Goal: Task Accomplishment & Management: Manage account settings

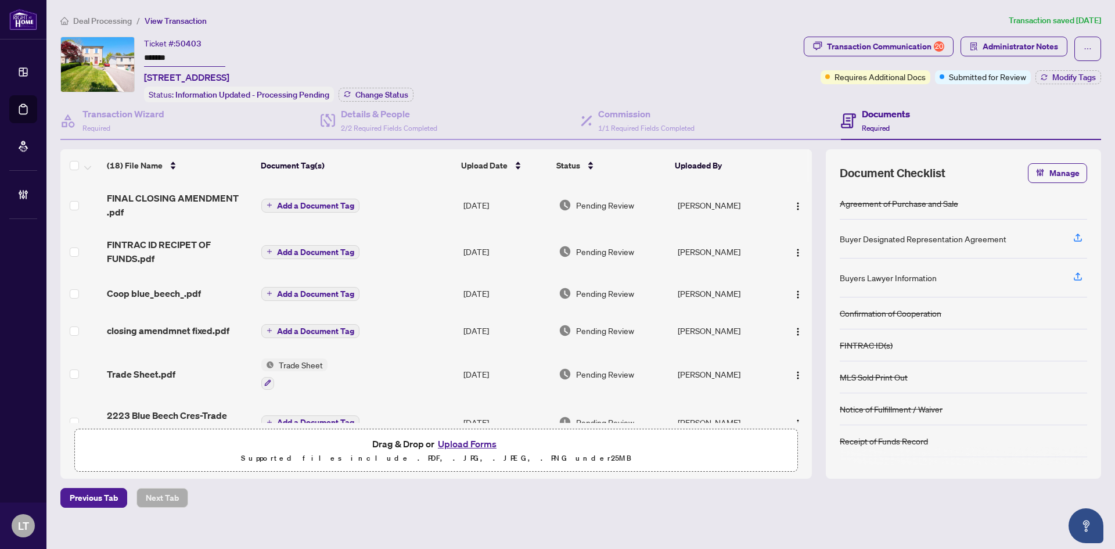
click at [91, 23] on span "Deal Processing" at bounding box center [102, 21] width 59 height 10
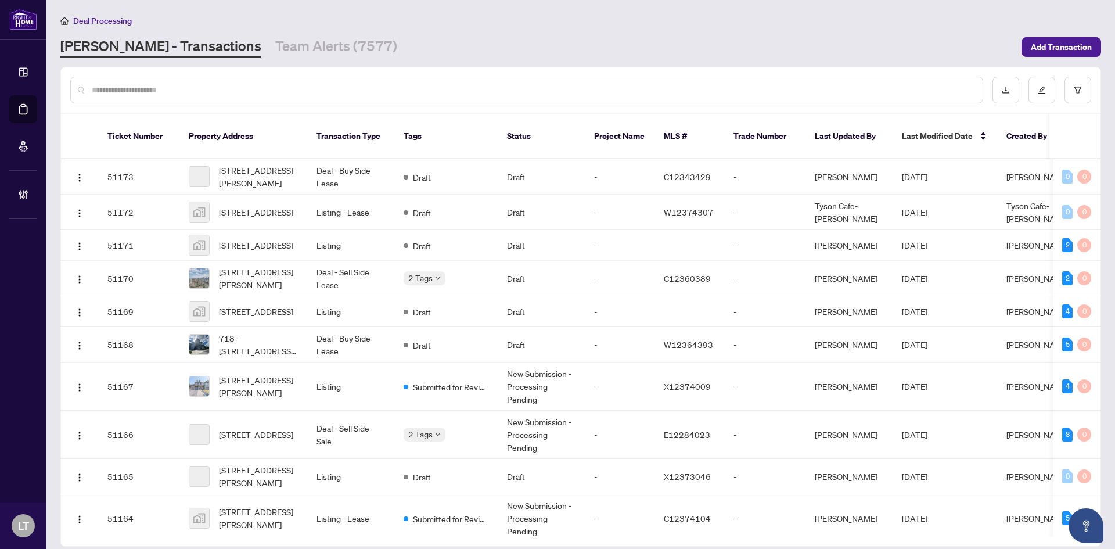
click at [174, 88] on input "text" at bounding box center [533, 90] width 882 height 13
paste input "*********"
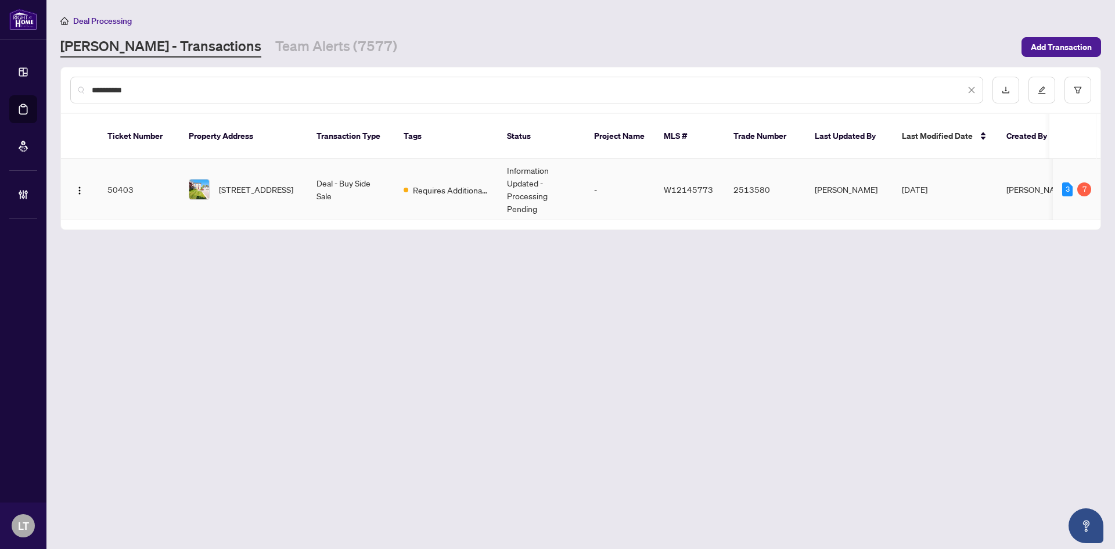
type input "*********"
click at [231, 183] on span "[STREET_ADDRESS]" at bounding box center [256, 189] width 74 height 13
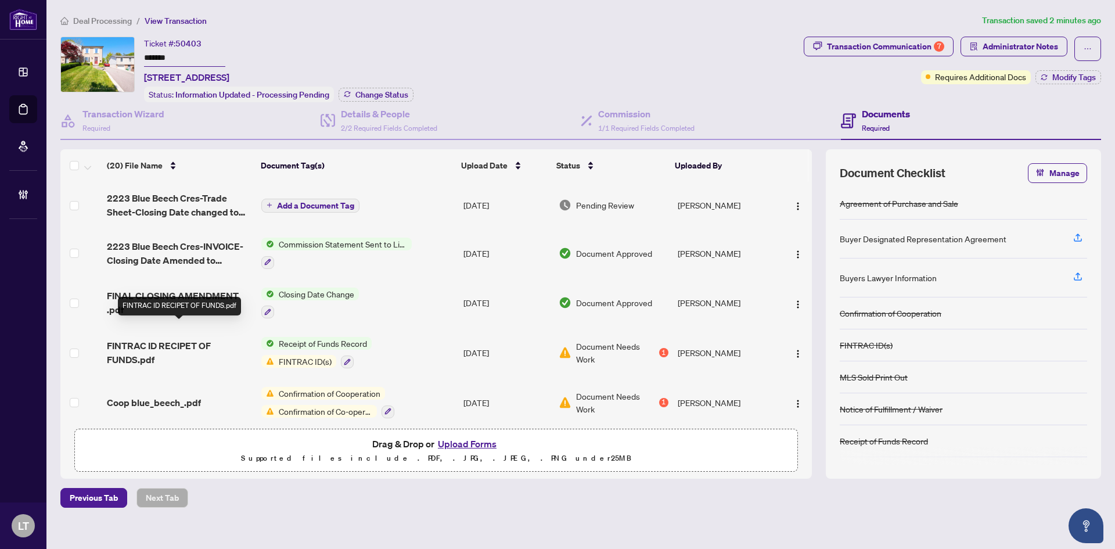
scroll to position [58, 0]
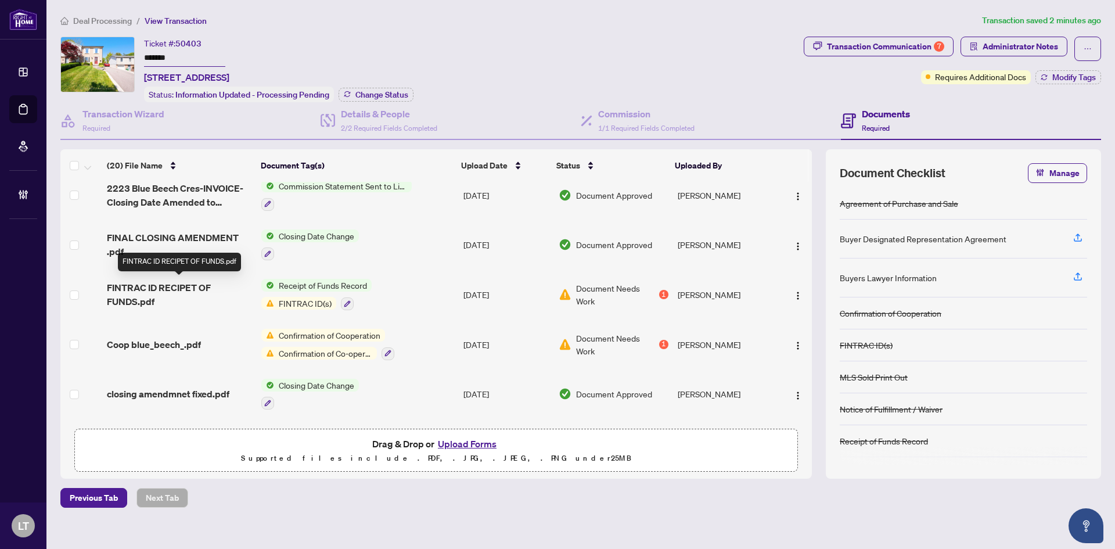
click at [149, 294] on span "FINTRAC ID RECIPET OF FUNDS.pdf" at bounding box center [179, 295] width 145 height 28
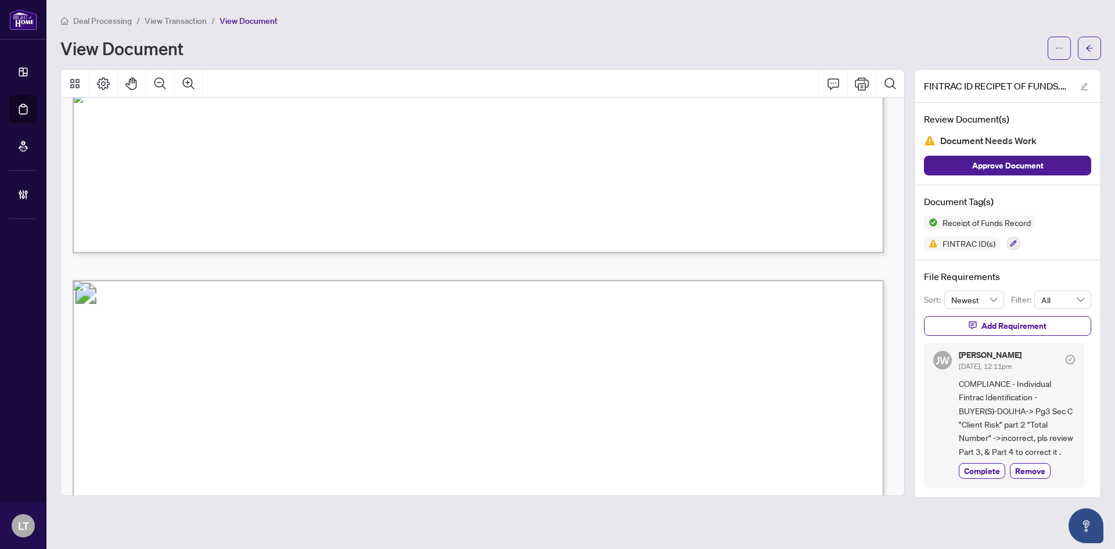
scroll to position [7481, 0]
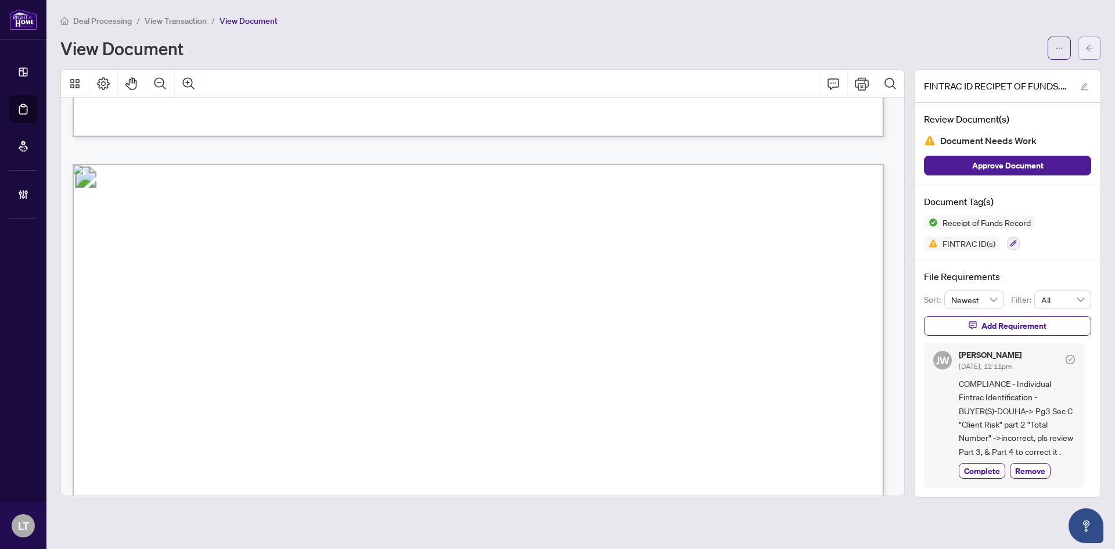
click at [1094, 53] on button "button" at bounding box center [1089, 48] width 23 height 23
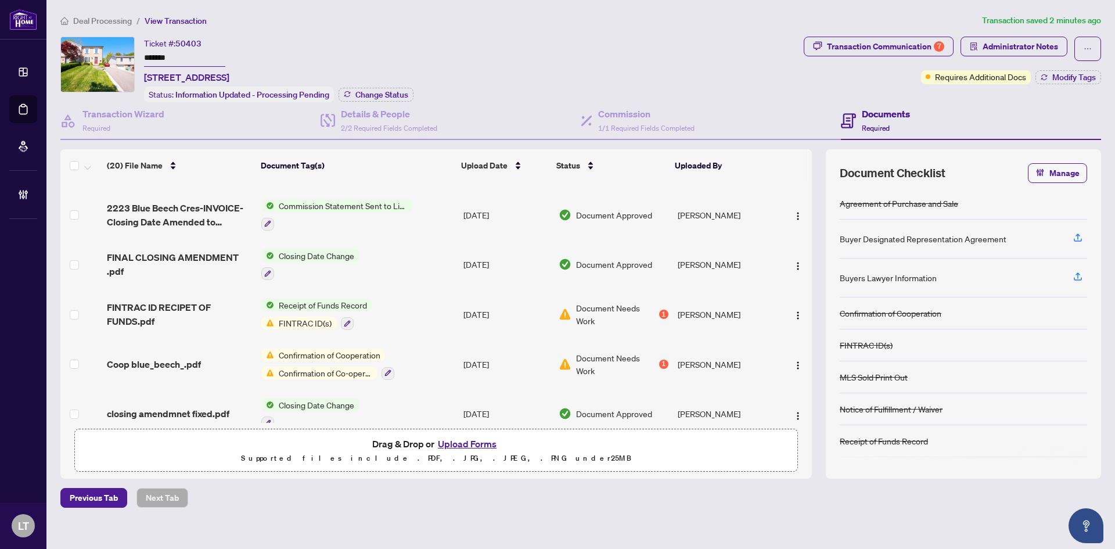
scroll to position [58, 0]
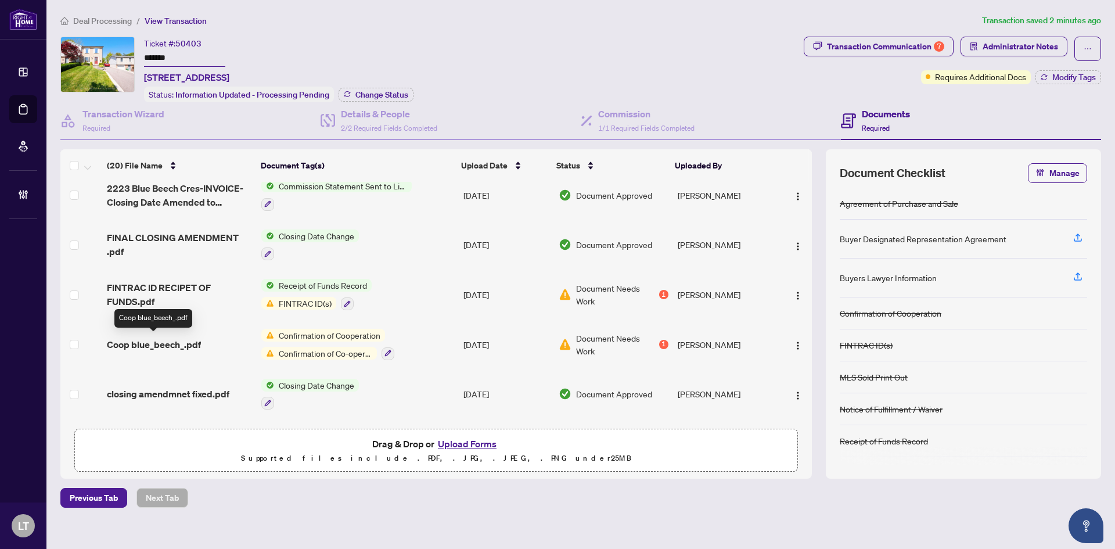
click at [179, 340] on span "Coop blue_beech_.pdf" at bounding box center [154, 344] width 94 height 14
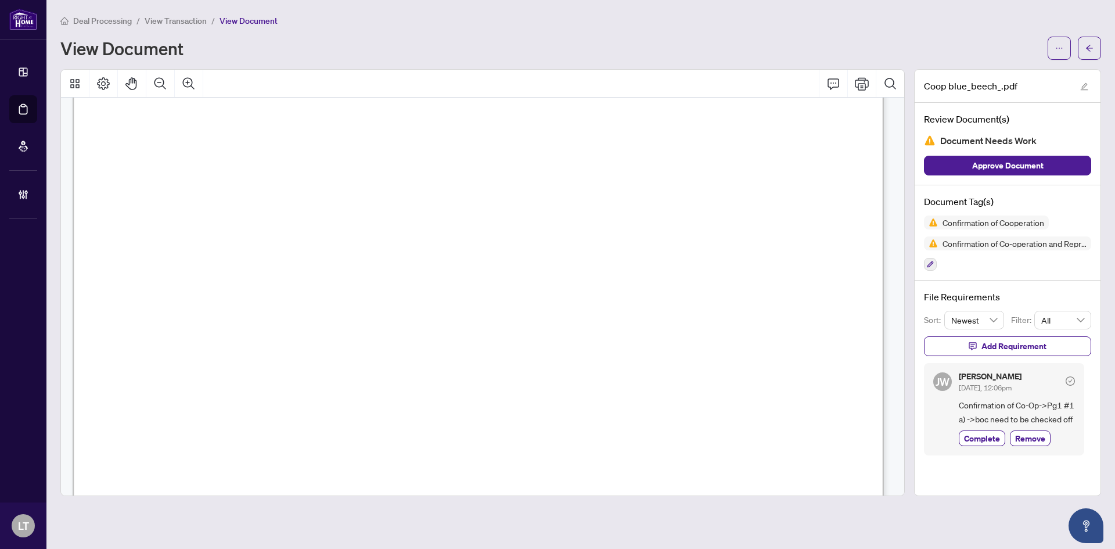
scroll to position [1760, 0]
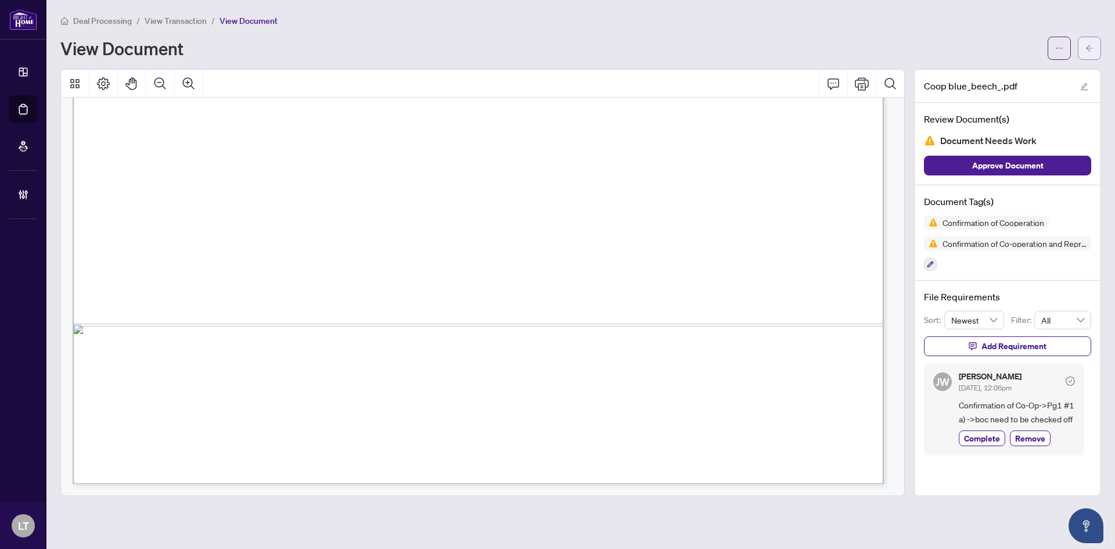
click at [1093, 52] on span "button" at bounding box center [1089, 48] width 8 height 19
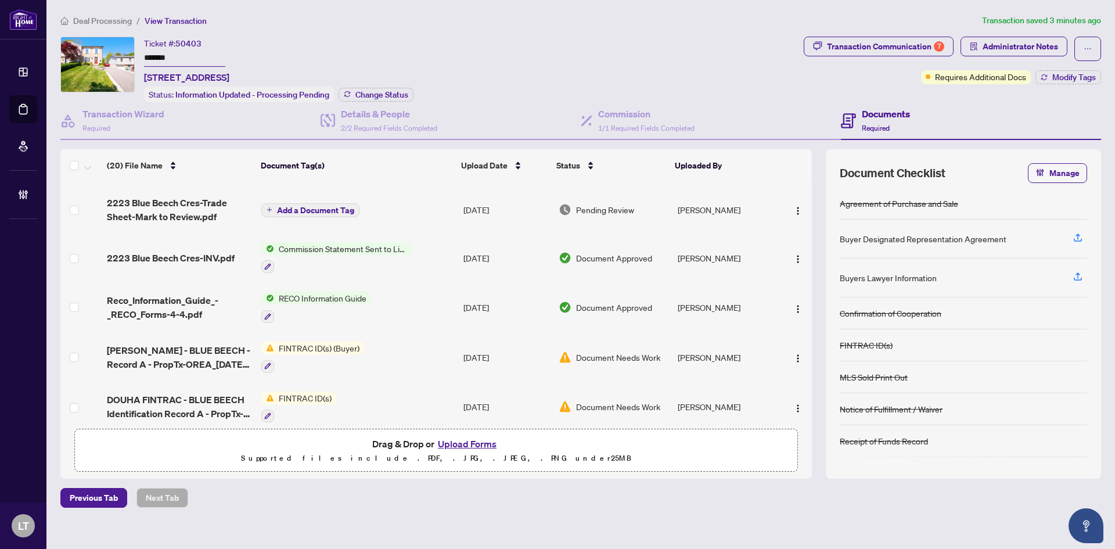
scroll to position [348, 0]
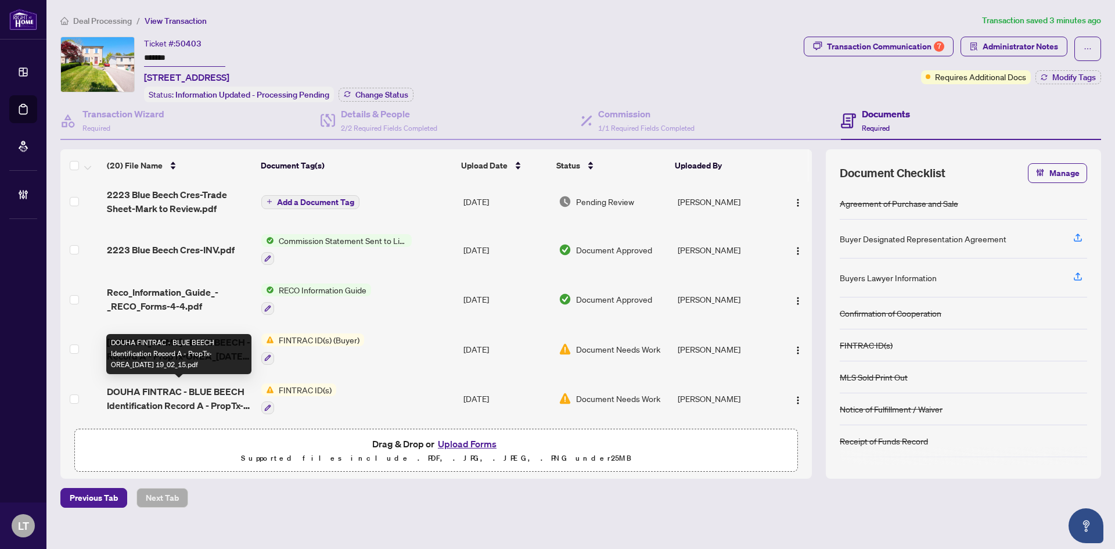
click at [178, 391] on span "DOUHA FINTRAC - BLUE BEECH Identification Record A - PropTx-OREA_[DATE] 19_02_1…" at bounding box center [179, 398] width 145 height 28
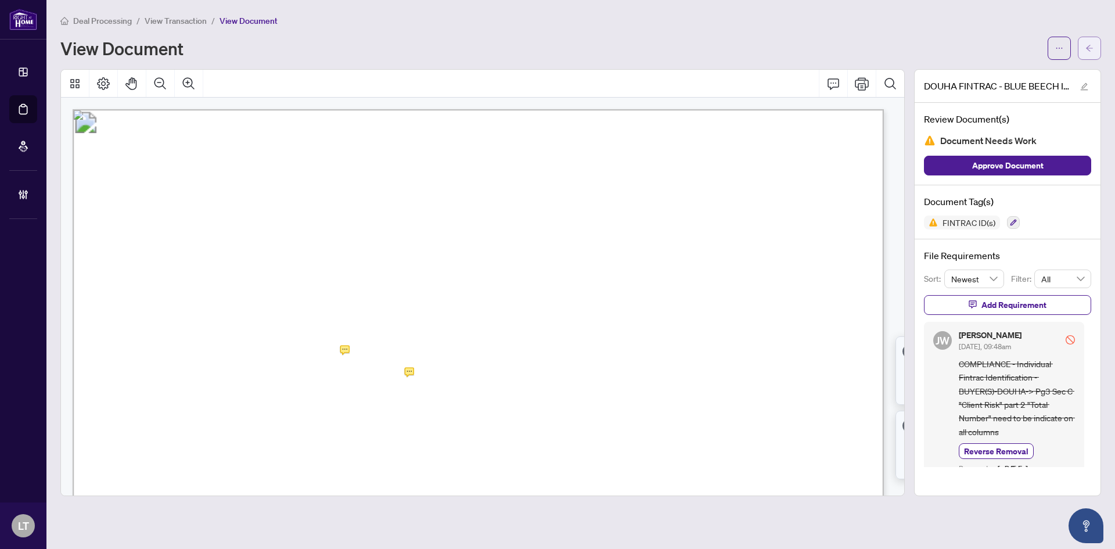
click at [1094, 49] on button "button" at bounding box center [1089, 48] width 23 height 23
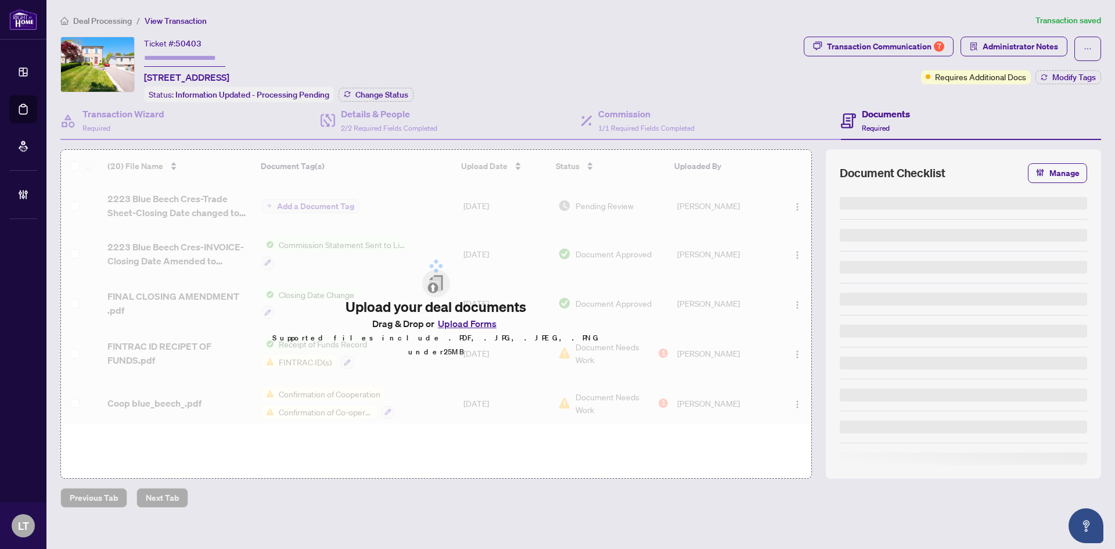
type input "*******"
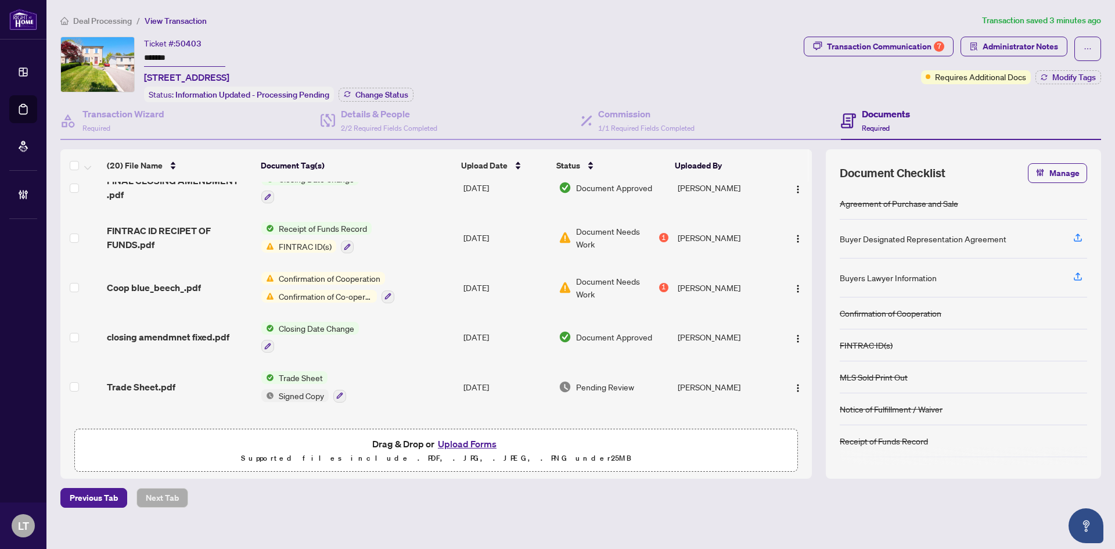
scroll to position [116, 0]
click at [881, 48] on div "Transaction Communication 7" at bounding box center [885, 46] width 117 height 19
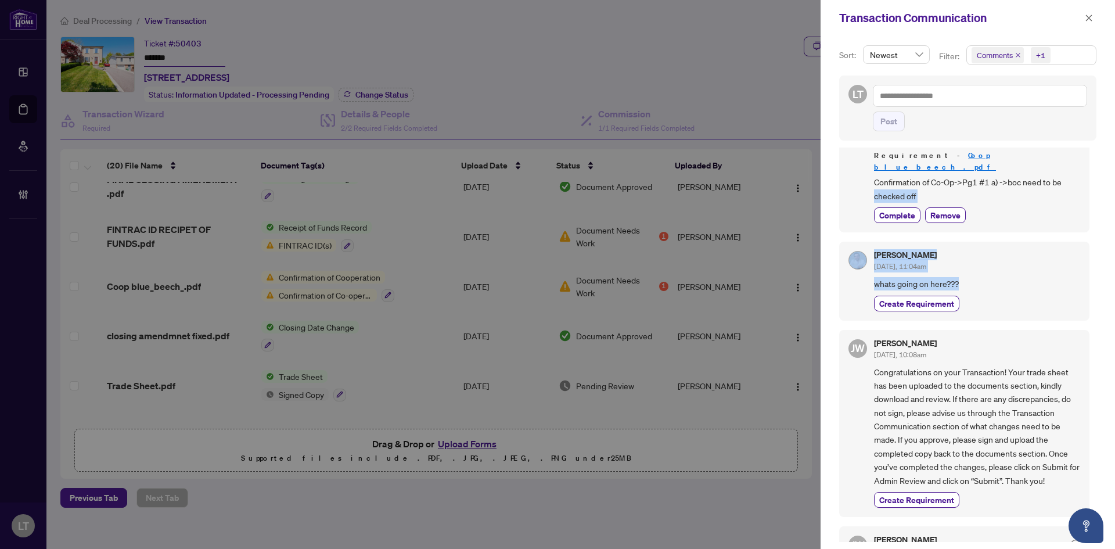
scroll to position [545, 0]
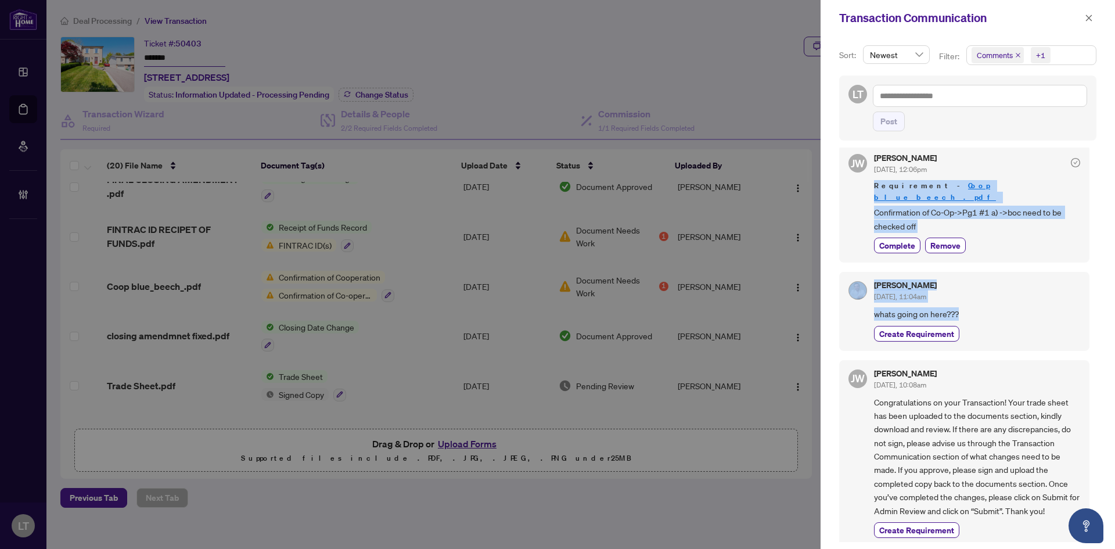
drag, startPoint x: 1094, startPoint y: 263, endPoint x: 1092, endPoint y: 154, distance: 108.6
click at [1092, 154] on div "Sort: Newest Filter: Comments +1 LT Post [PERSON_NAME] [DATE], 12:22pm Requirem…" at bounding box center [968, 292] width 294 height 513
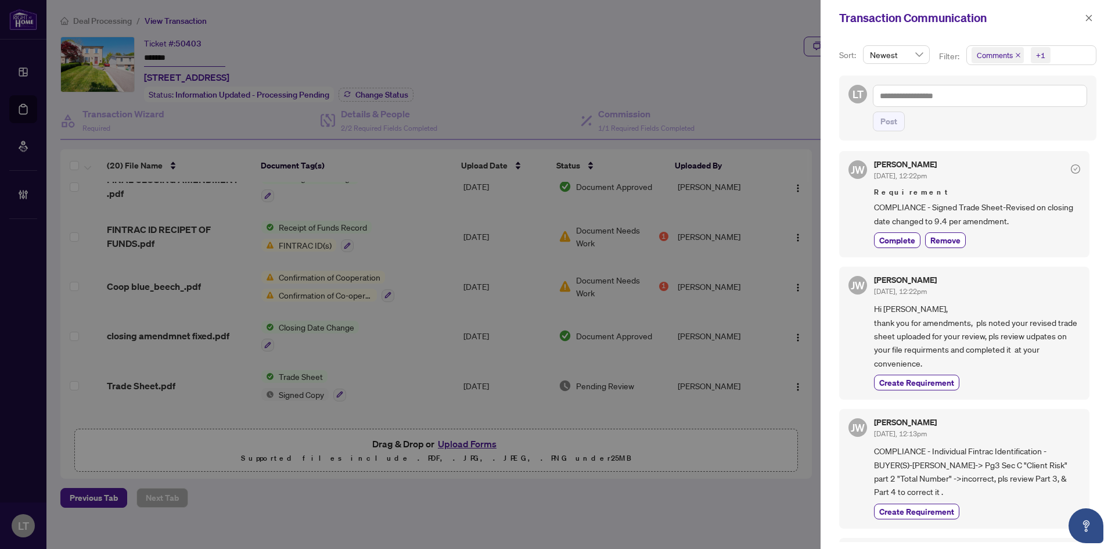
scroll to position [0, 0]
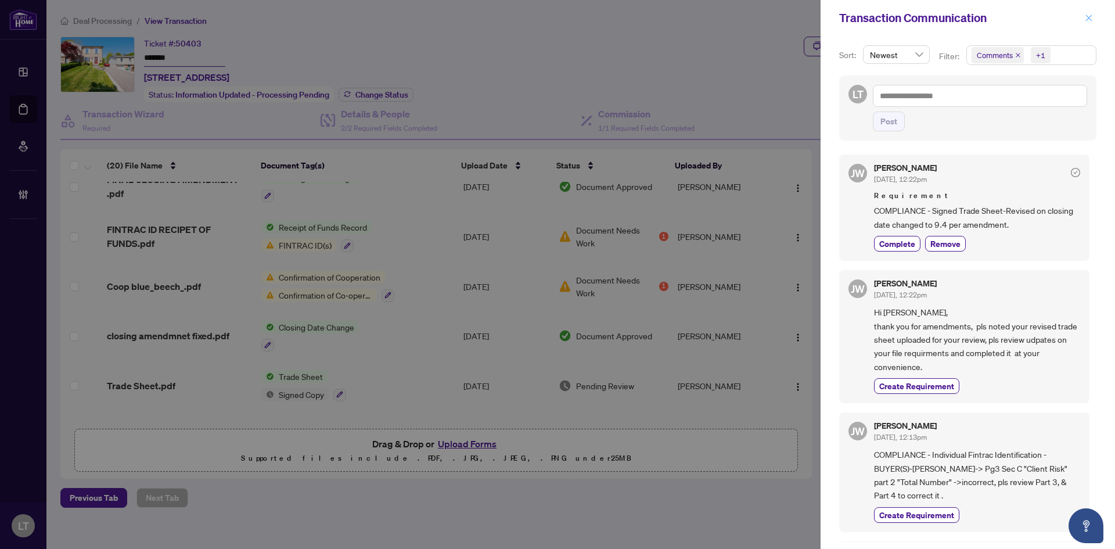
click at [1088, 21] on icon "close" at bounding box center [1089, 18] width 8 height 8
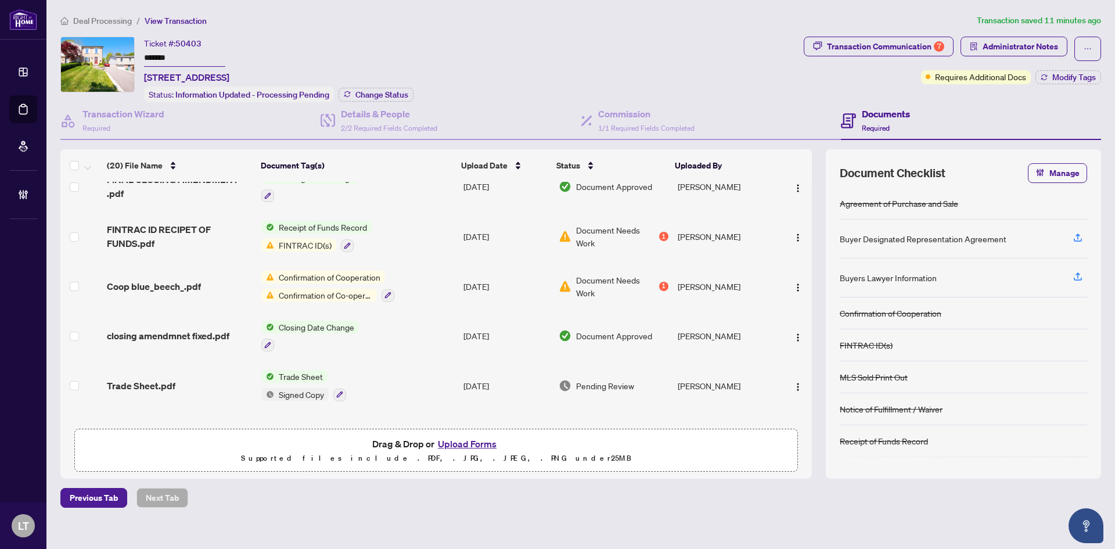
click at [314, 281] on span "Confirmation of Cooperation" at bounding box center [329, 277] width 111 height 13
click at [178, 287] on span "Coop blue_beech_.pdf" at bounding box center [154, 286] width 94 height 14
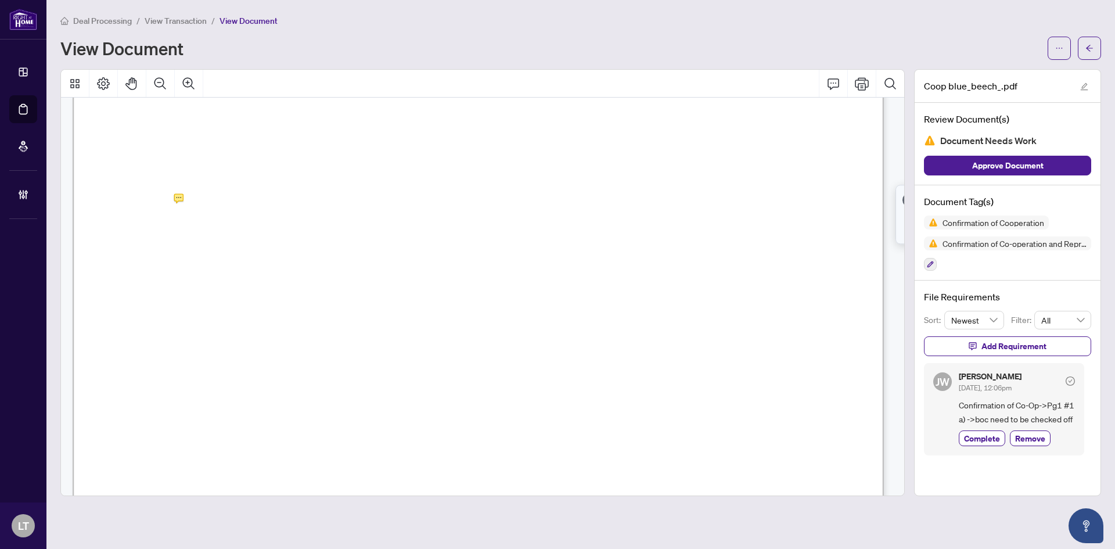
scroll to position [116, 0]
click at [1087, 50] on icon "arrow-left" at bounding box center [1089, 48] width 8 height 8
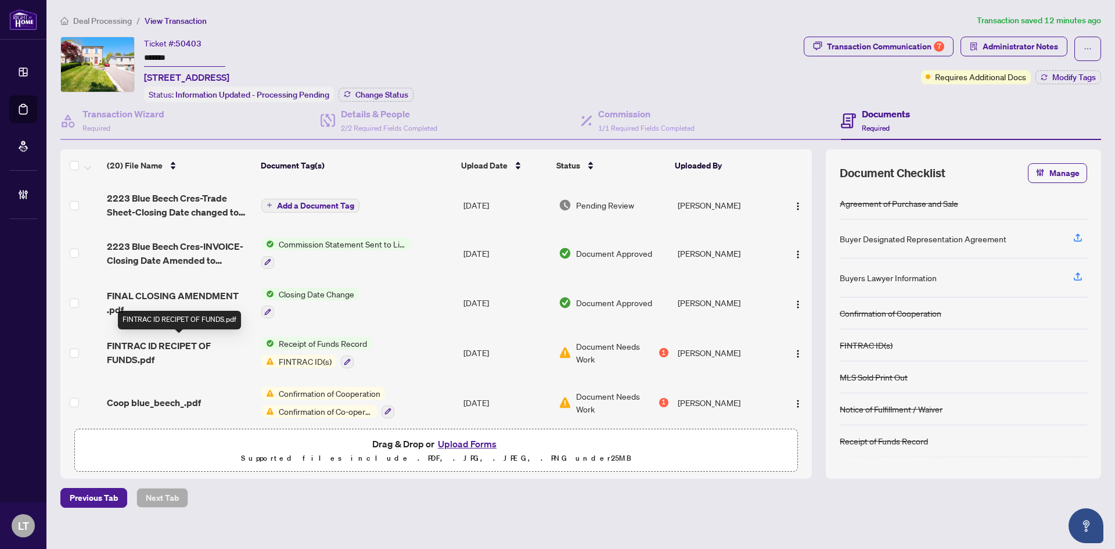
click at [139, 347] on span "FINTRAC ID RECIPET OF FUNDS.pdf" at bounding box center [179, 353] width 145 height 28
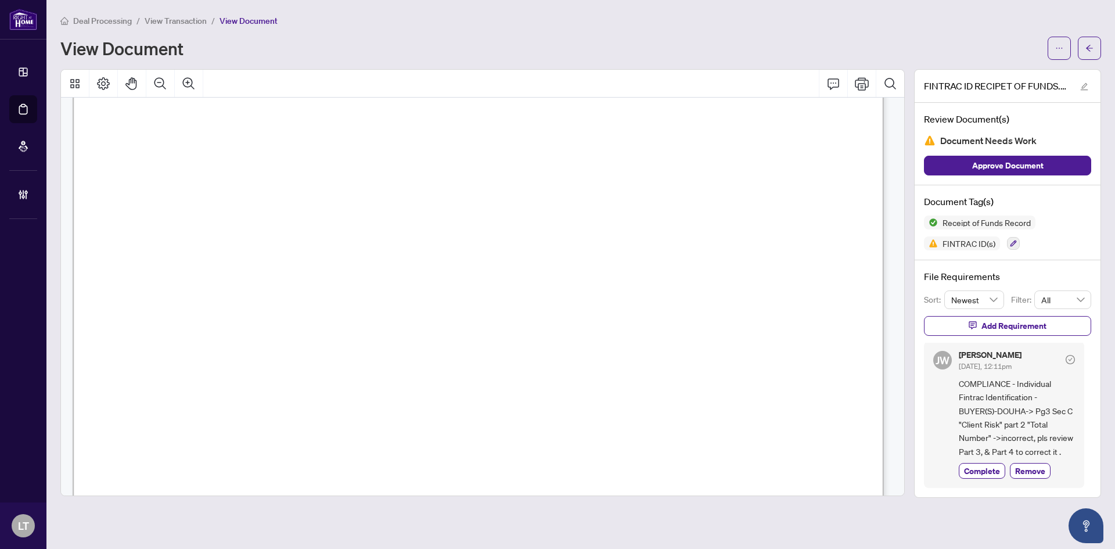
scroll to position [2671, 0]
drag, startPoint x: 347, startPoint y: 258, endPoint x: 334, endPoint y: 260, distance: 13.5
drag, startPoint x: 346, startPoint y: 343, endPoint x: 319, endPoint y: 341, distance: 27.3
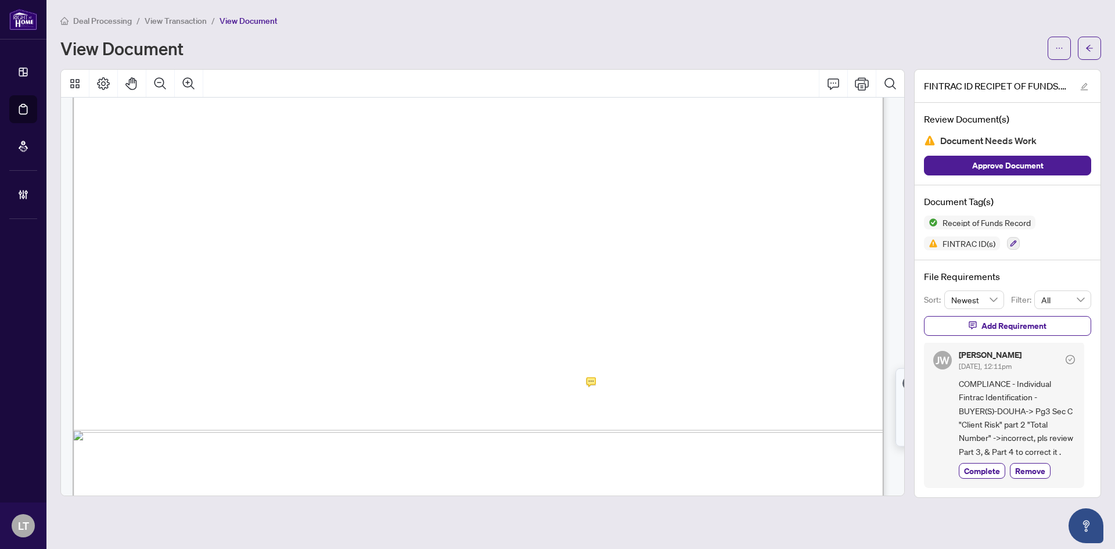
scroll to position [2788, 0]
click at [1086, 51] on icon "arrow-left" at bounding box center [1089, 48] width 8 height 8
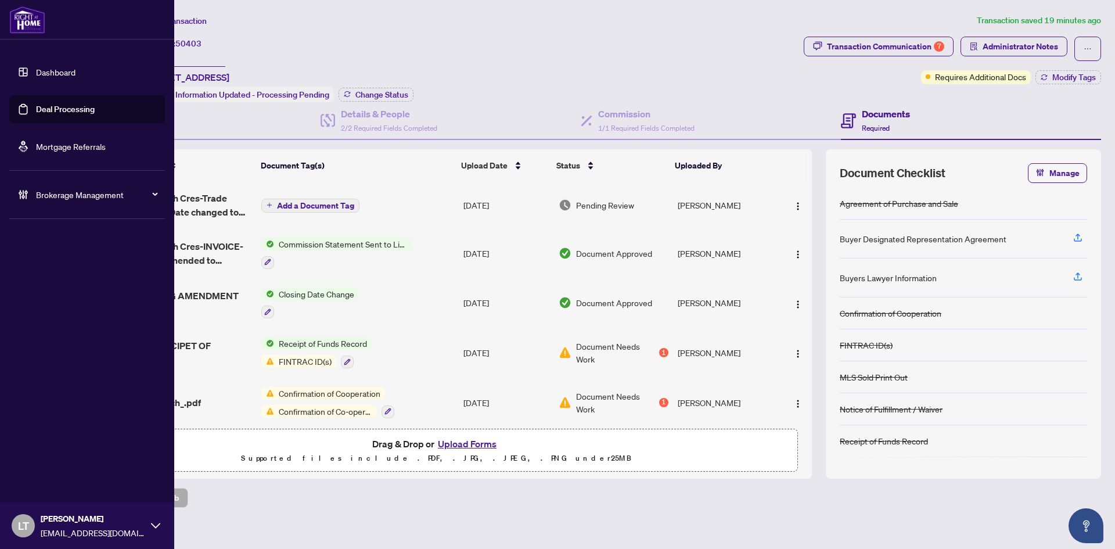
click at [67, 67] on link "Dashboard" at bounding box center [55, 72] width 39 height 10
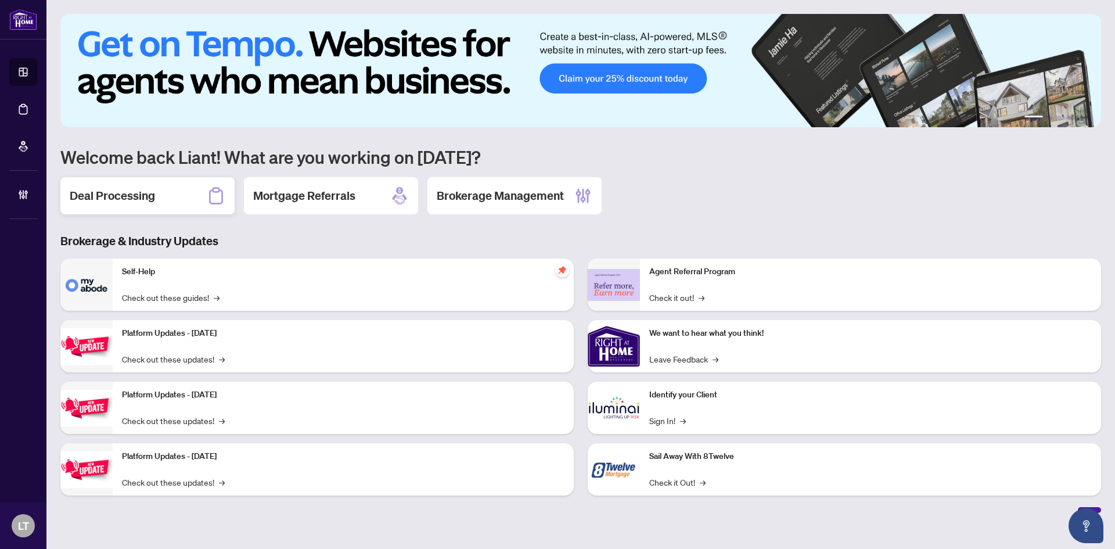
click at [146, 203] on h2 "Deal Processing" at bounding box center [112, 196] width 85 height 16
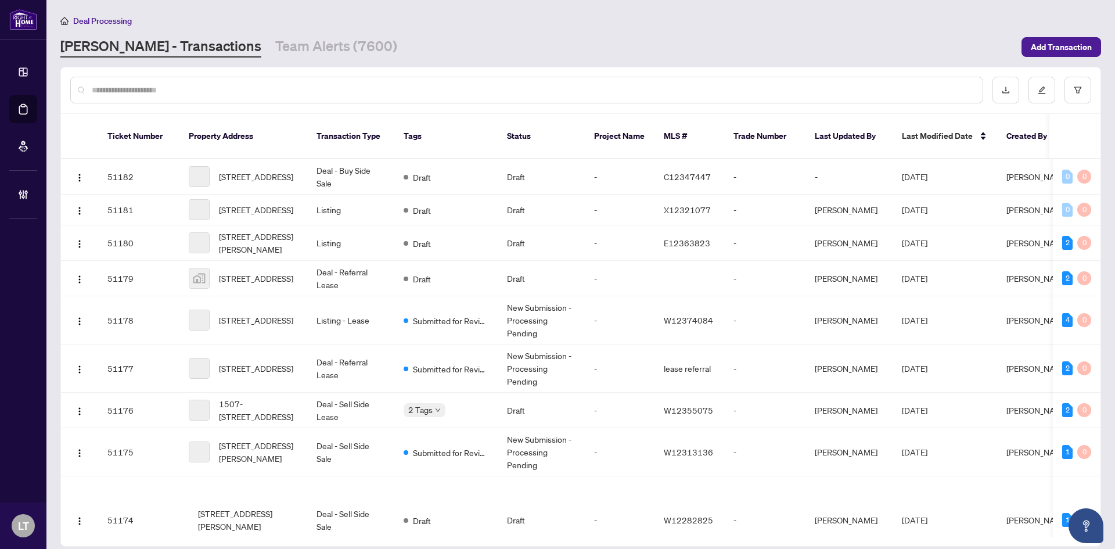
click at [161, 97] on div at bounding box center [526, 90] width 913 height 27
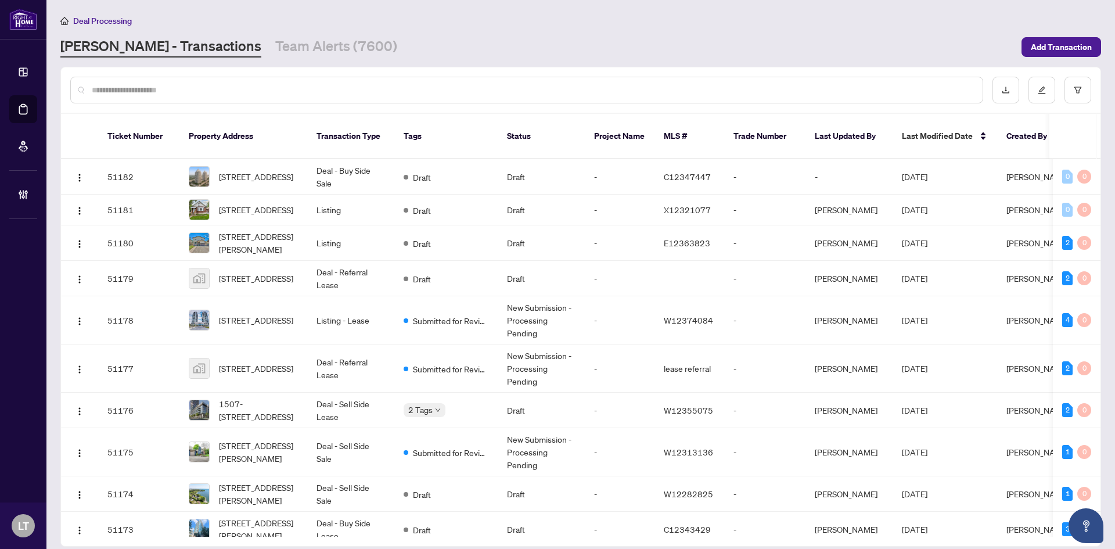
click at [152, 85] on input "text" at bounding box center [533, 90] width 882 height 13
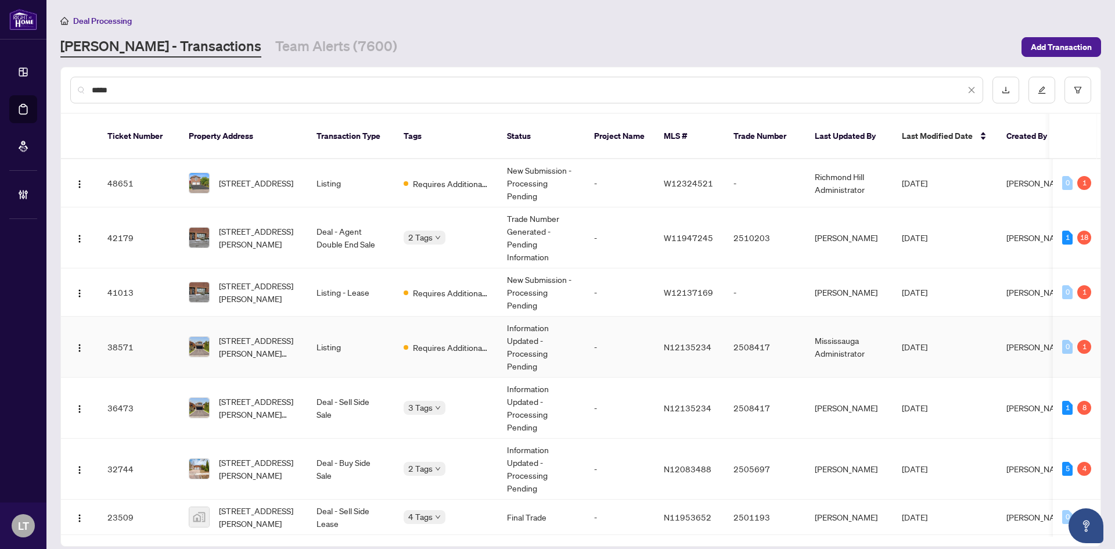
type input "*****"
click at [253, 340] on span "[STREET_ADDRESS][PERSON_NAME][PERSON_NAME]" at bounding box center [258, 347] width 79 height 26
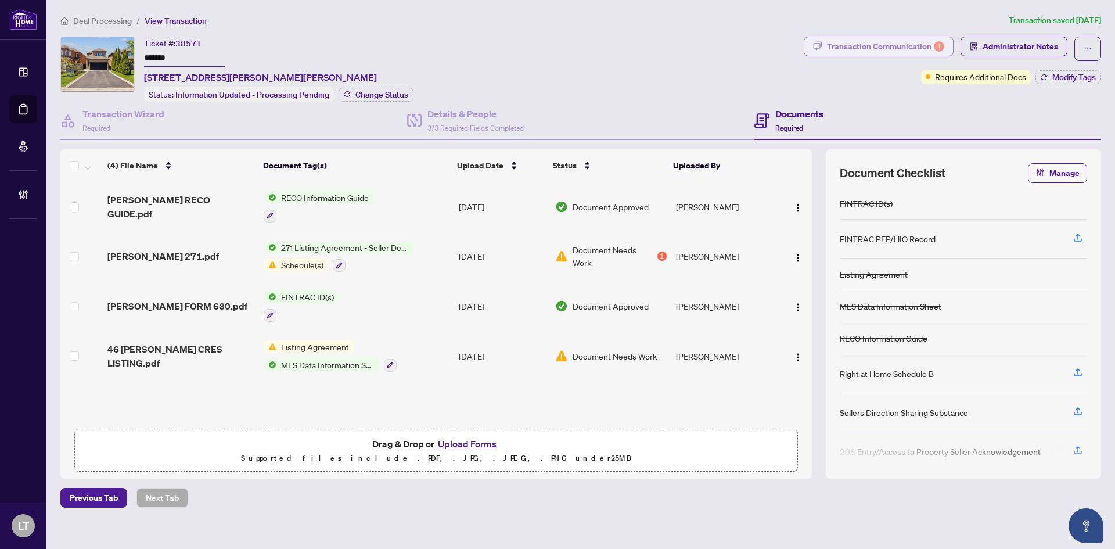
click at [857, 55] on button "Transaction Communication 1" at bounding box center [879, 47] width 150 height 20
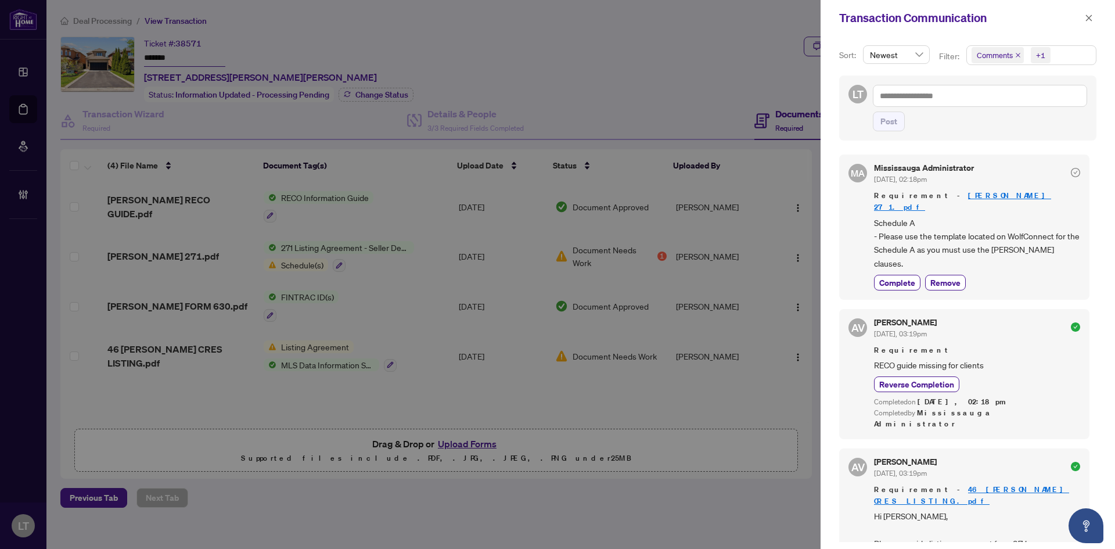
click at [177, 275] on div at bounding box center [557, 274] width 1115 height 549
click at [124, 249] on div at bounding box center [557, 274] width 1115 height 549
click at [1089, 15] on icon "close" at bounding box center [1089, 18] width 8 height 8
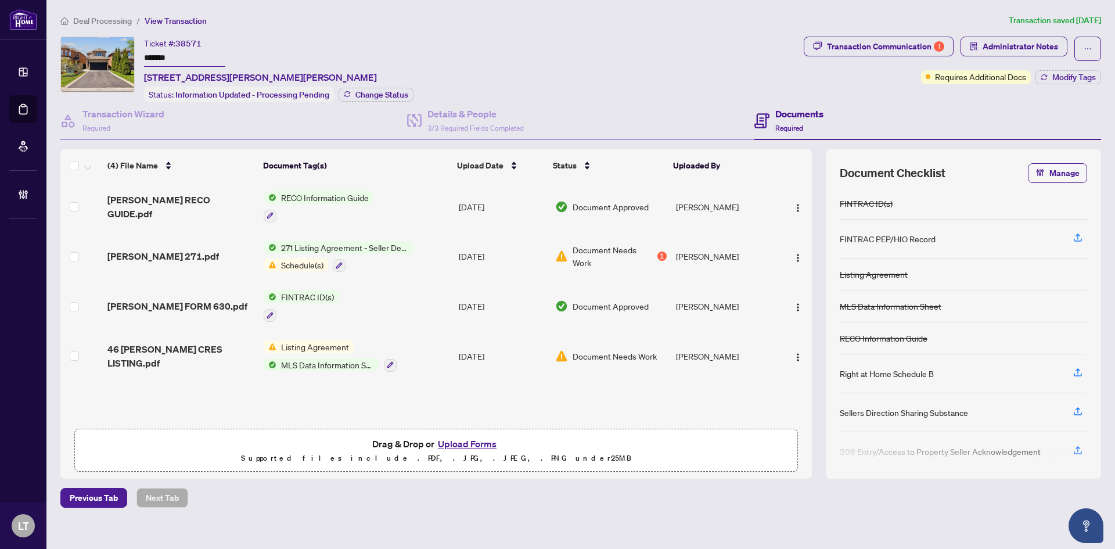
click at [138, 255] on span "[PERSON_NAME] 271.pdf" at bounding box center [163, 256] width 112 height 14
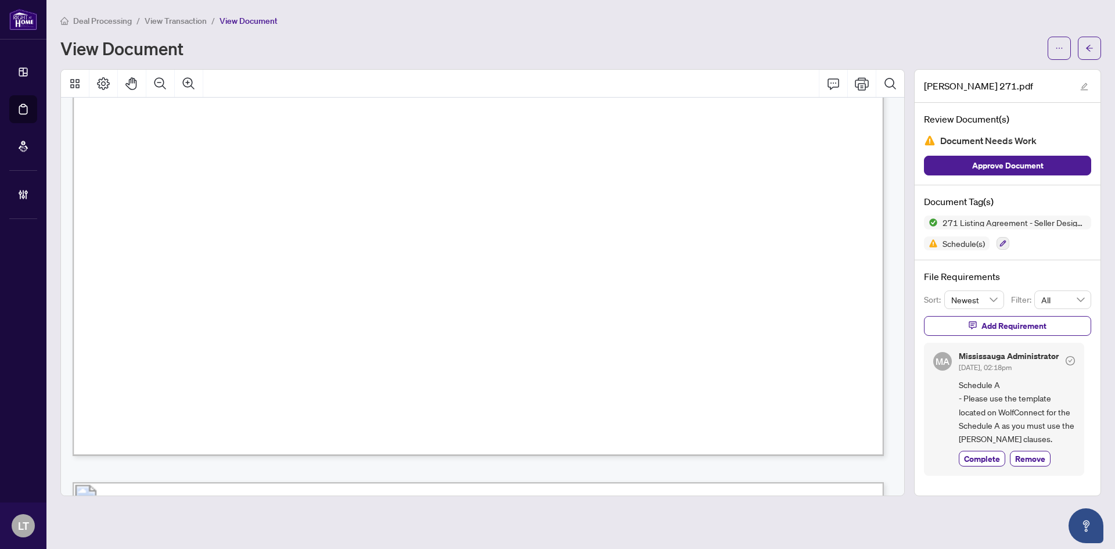
scroll to position [3428, 0]
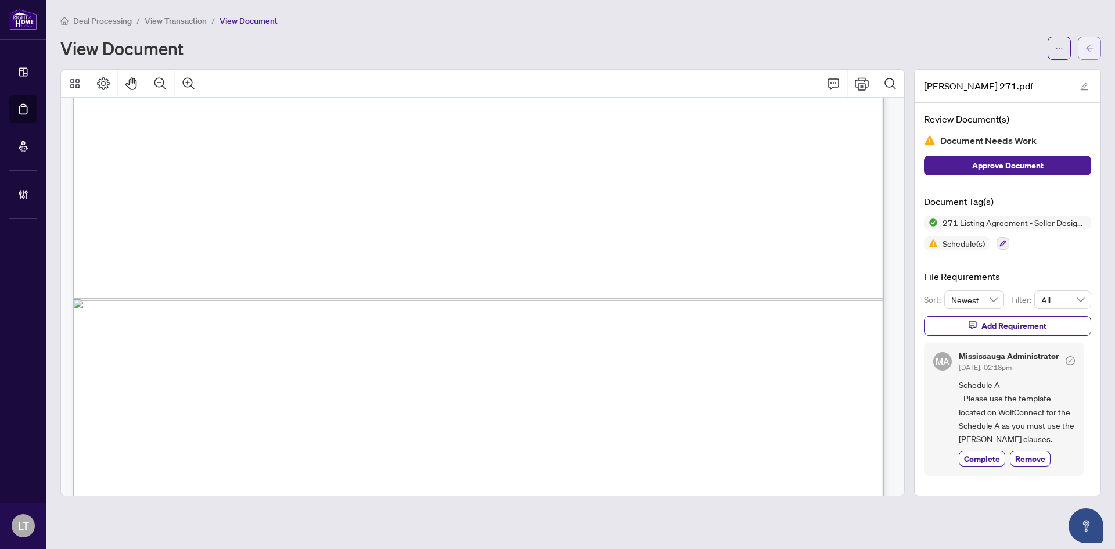
click at [1089, 56] on span "button" at bounding box center [1089, 48] width 8 height 19
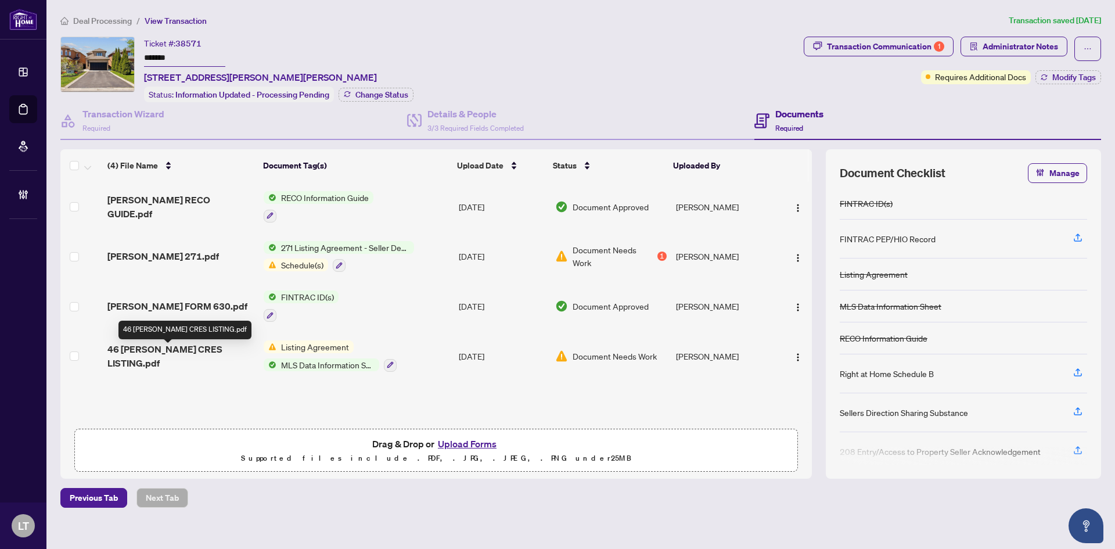
click at [205, 351] on span "46 [PERSON_NAME] CRES LISTING.pdf" at bounding box center [180, 356] width 147 height 28
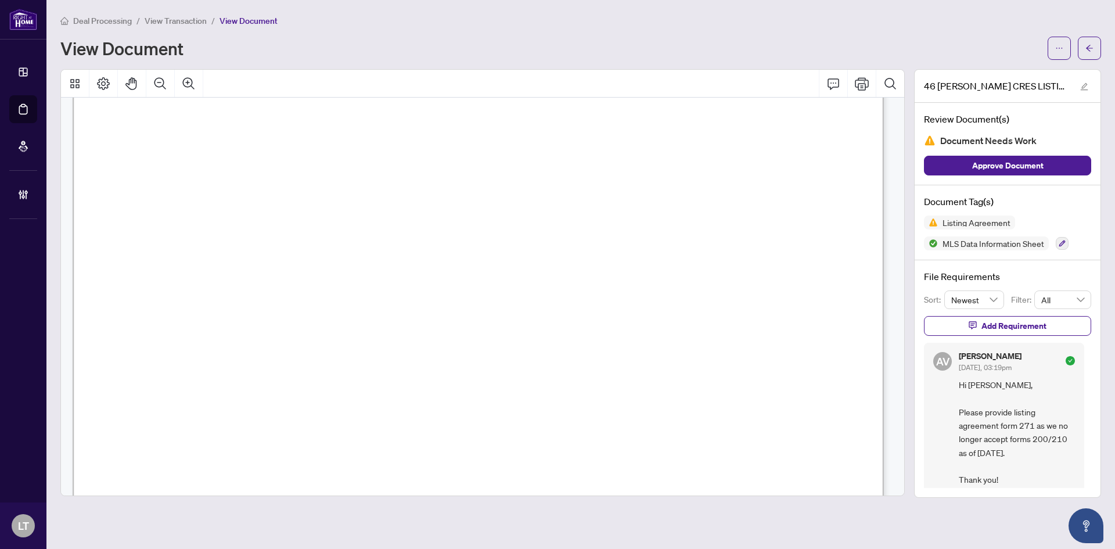
scroll to position [18690, 0]
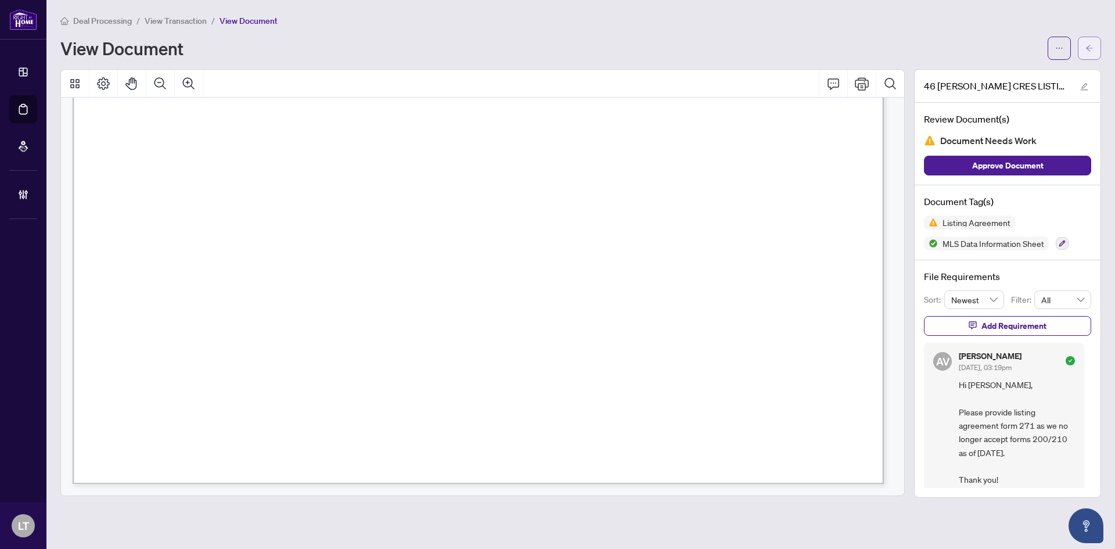
click at [1088, 52] on icon "arrow-left" at bounding box center [1089, 48] width 8 height 8
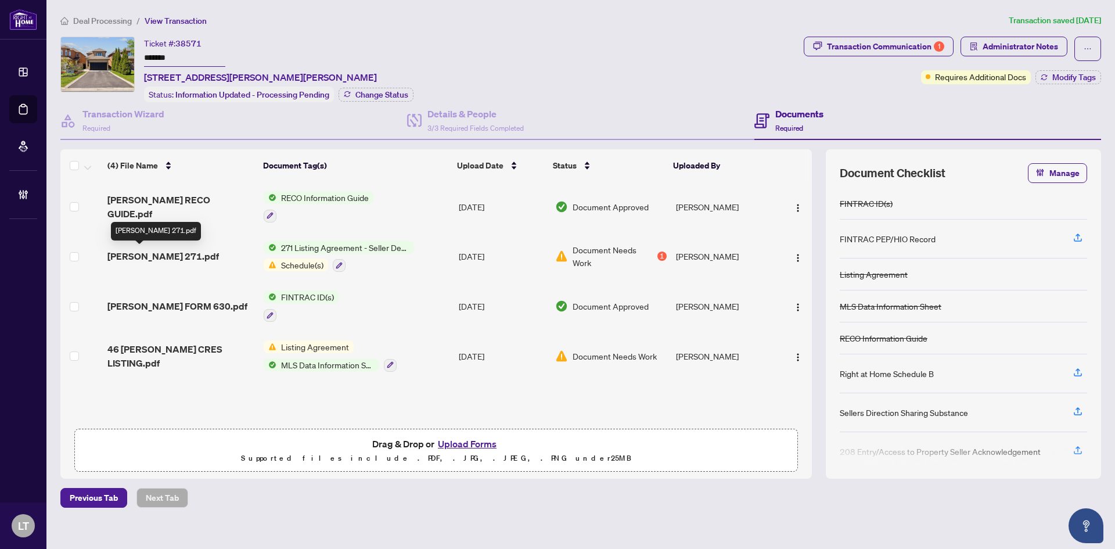
click at [148, 257] on span "[PERSON_NAME] 271.pdf" at bounding box center [163, 256] width 112 height 14
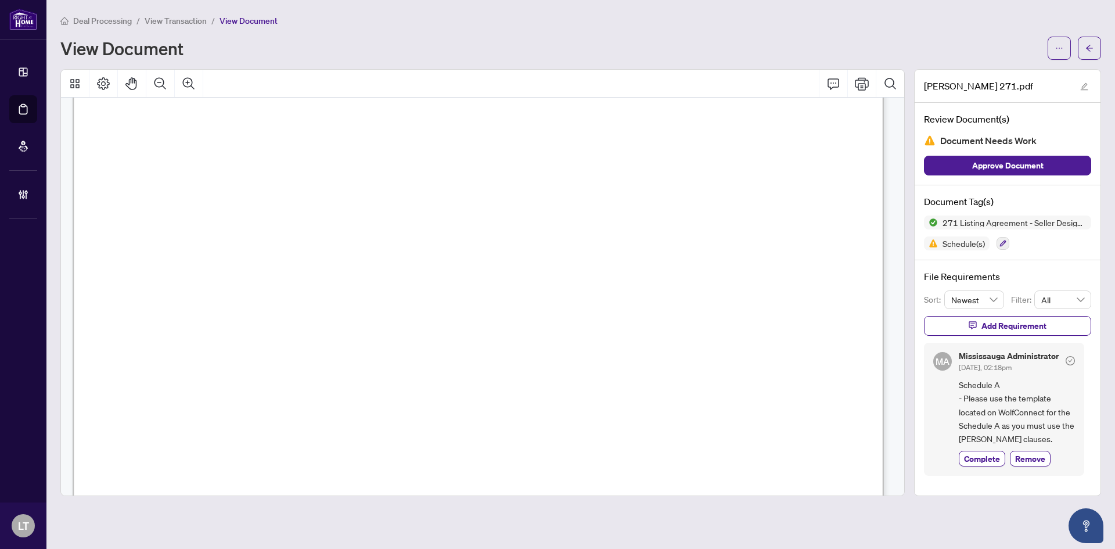
scroll to position [4357, 0]
click at [1089, 43] on span "button" at bounding box center [1089, 48] width 8 height 19
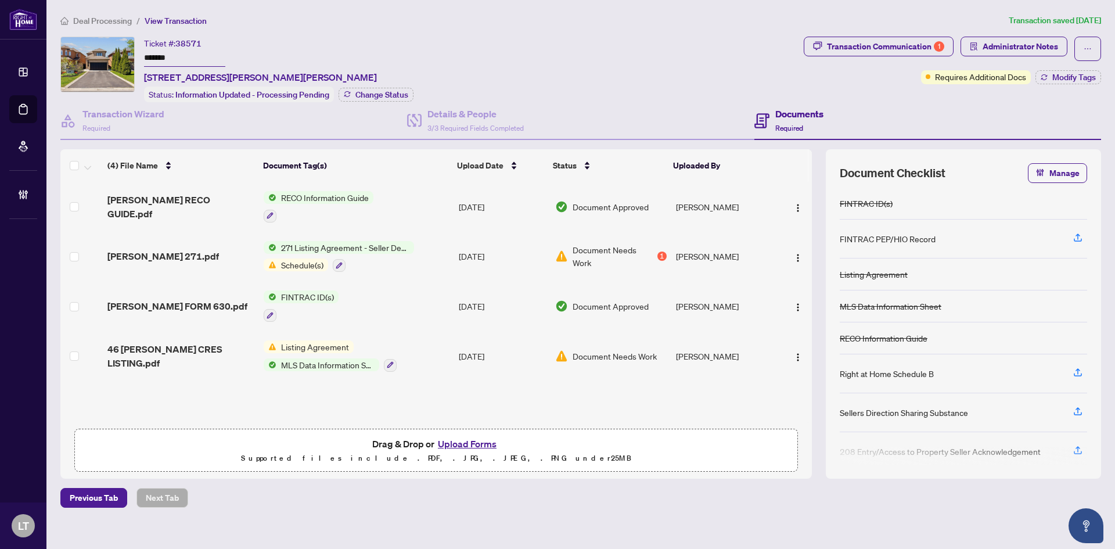
click at [108, 19] on span "Deal Processing" at bounding box center [102, 21] width 59 height 10
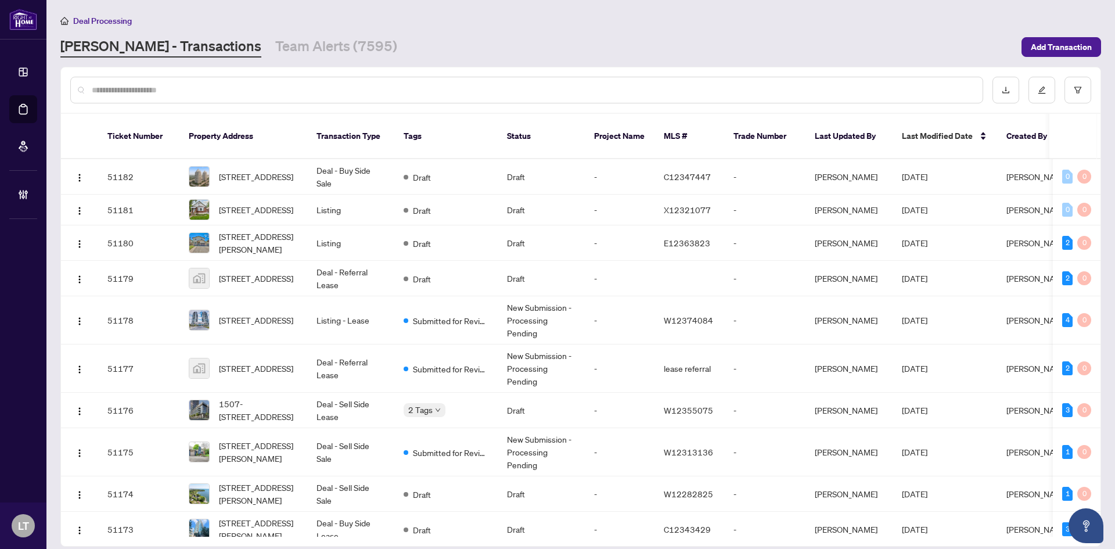
click at [146, 92] on input "text" at bounding box center [533, 90] width 882 height 13
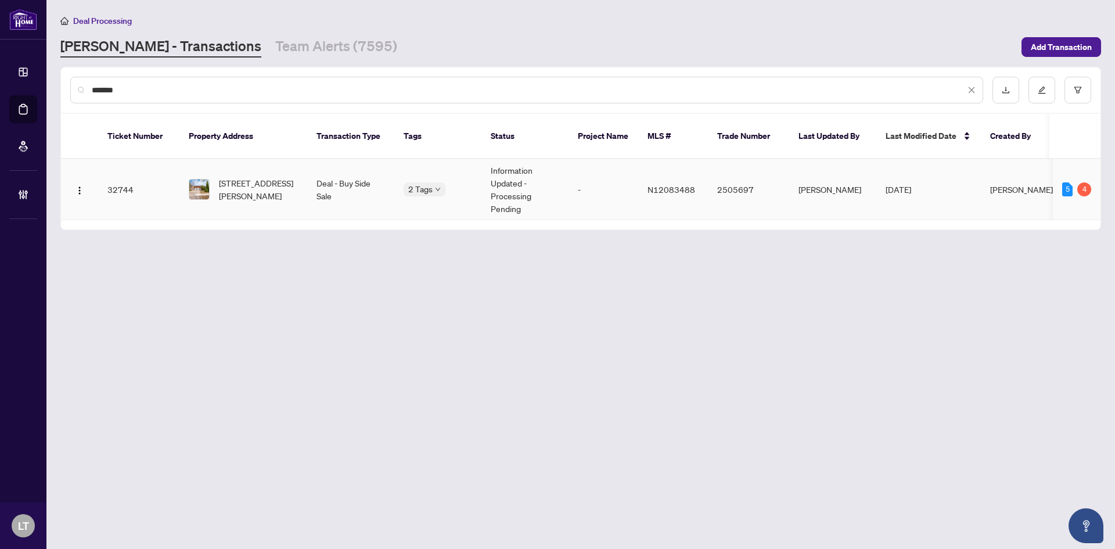
type input "*******"
click at [228, 178] on span "[STREET_ADDRESS][PERSON_NAME]" at bounding box center [258, 190] width 79 height 26
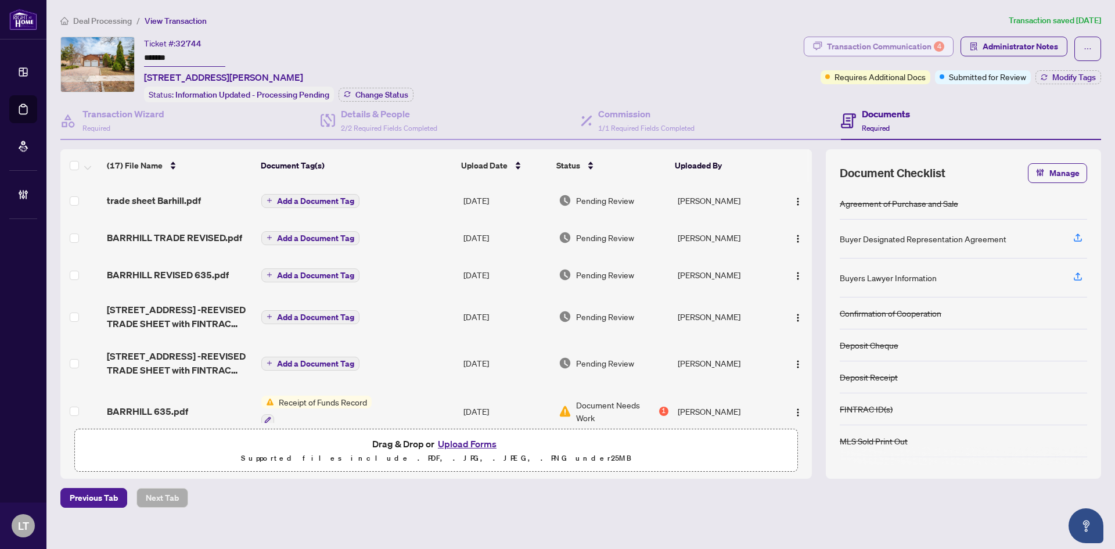
click at [884, 49] on div "Transaction Communication 4" at bounding box center [885, 46] width 117 height 19
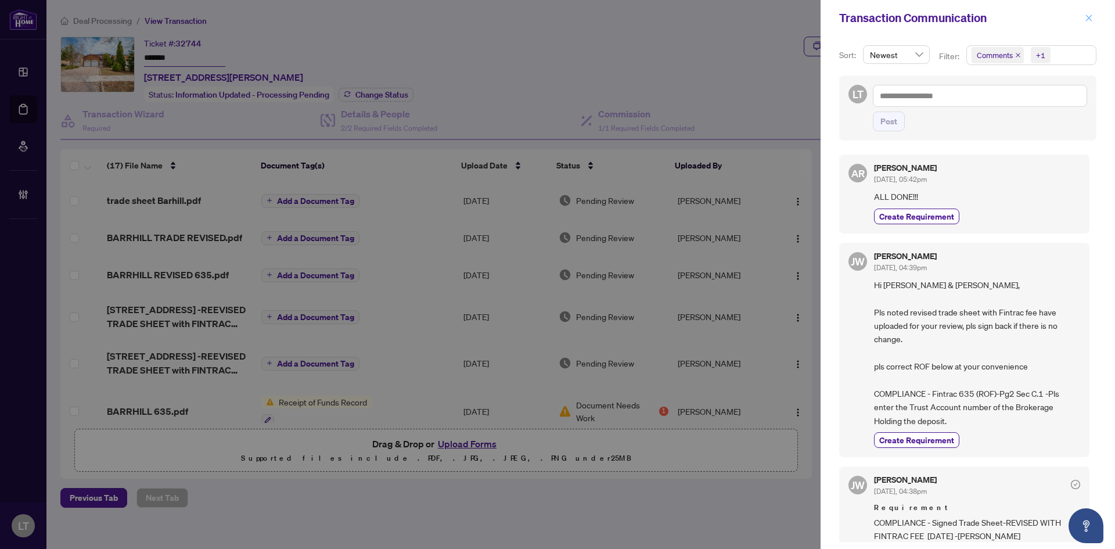
click at [1090, 24] on span "button" at bounding box center [1089, 18] width 8 height 19
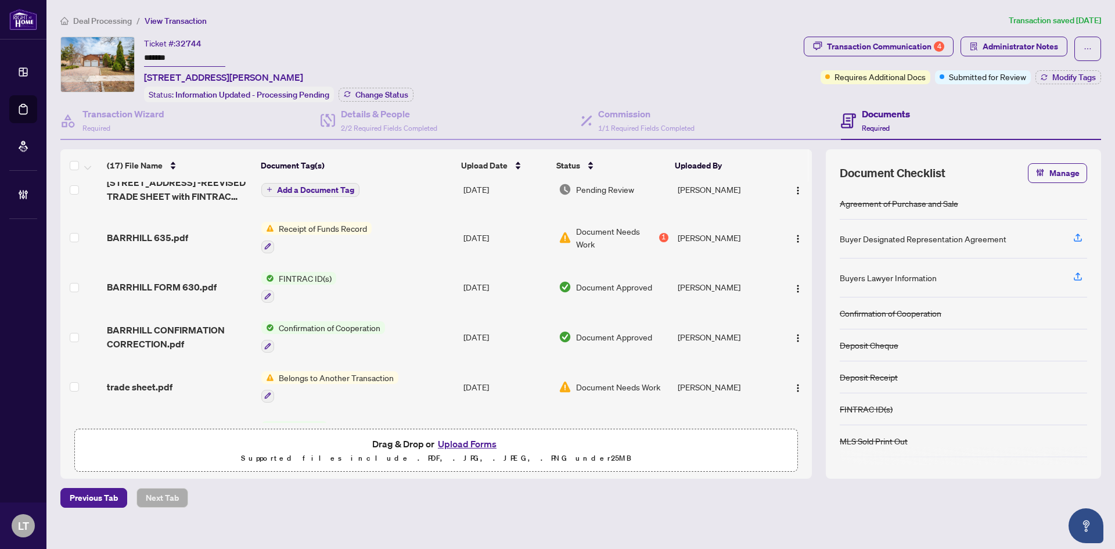
scroll to position [174, 0]
click at [167, 240] on span "BARRHILL 635.pdf" at bounding box center [147, 237] width 81 height 14
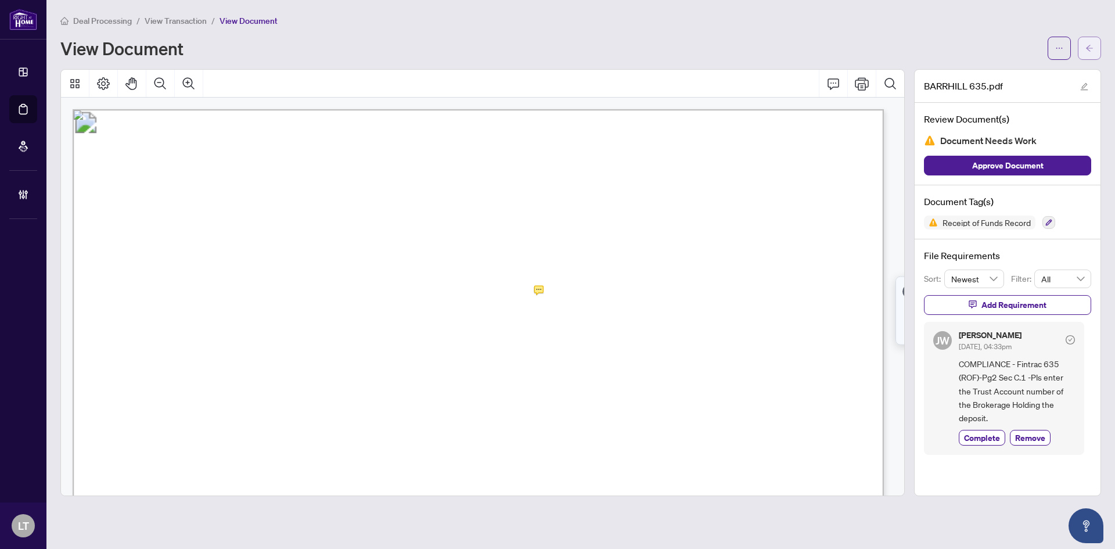
click at [1090, 51] on icon "arrow-left" at bounding box center [1089, 48] width 8 height 8
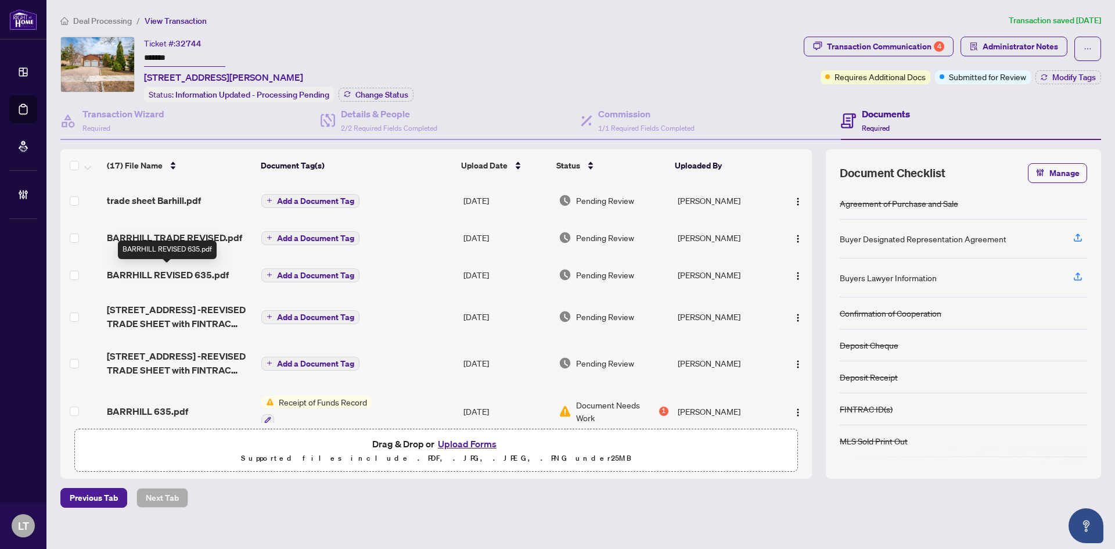
click at [169, 275] on span "BARRHILL REVISED 635.pdf" at bounding box center [168, 275] width 122 height 14
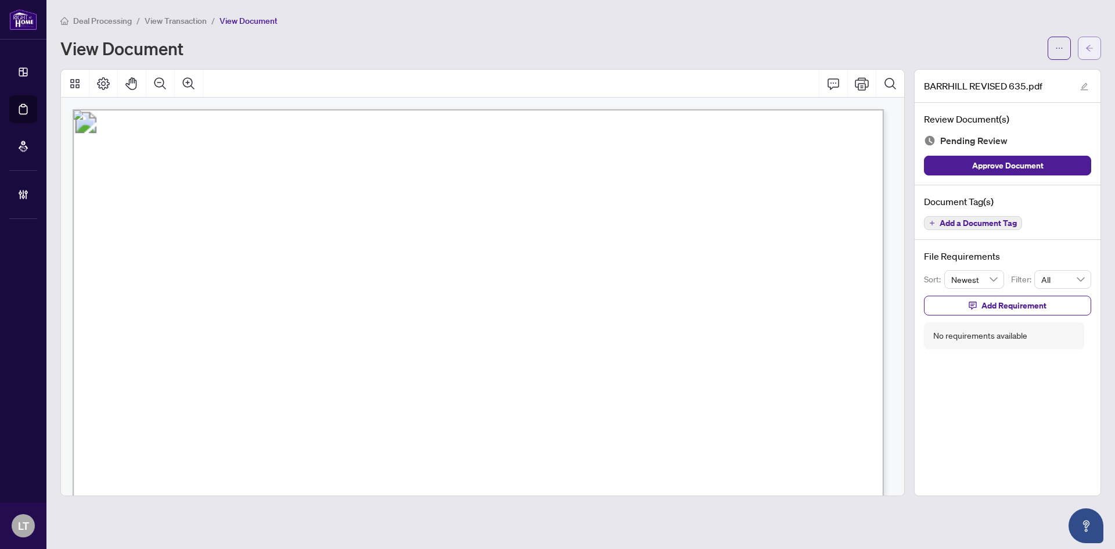
click at [1088, 45] on icon "arrow-left" at bounding box center [1089, 48] width 8 height 8
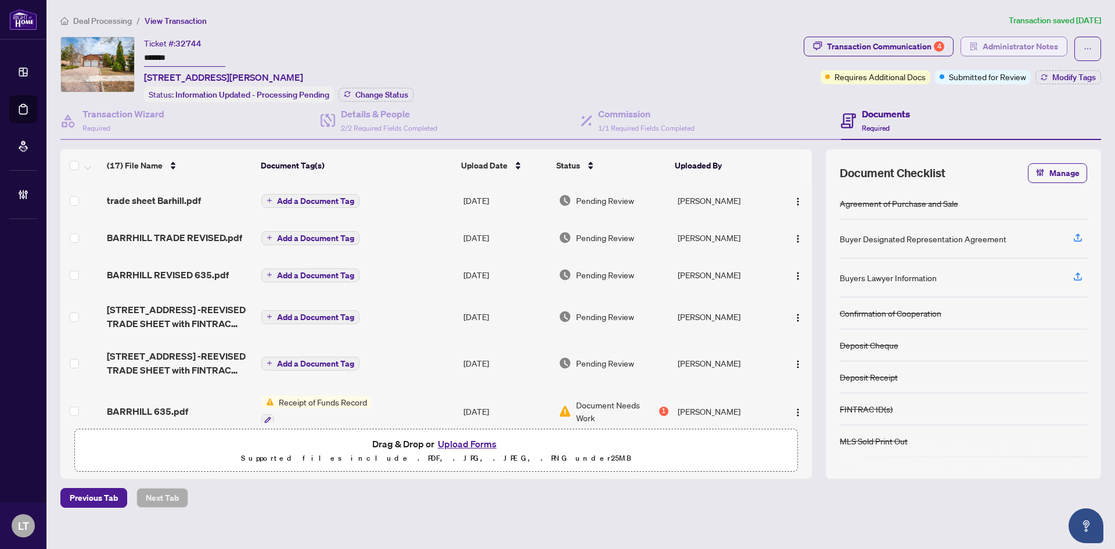
click at [1002, 44] on span "Administrator Notes" at bounding box center [1020, 46] width 75 height 19
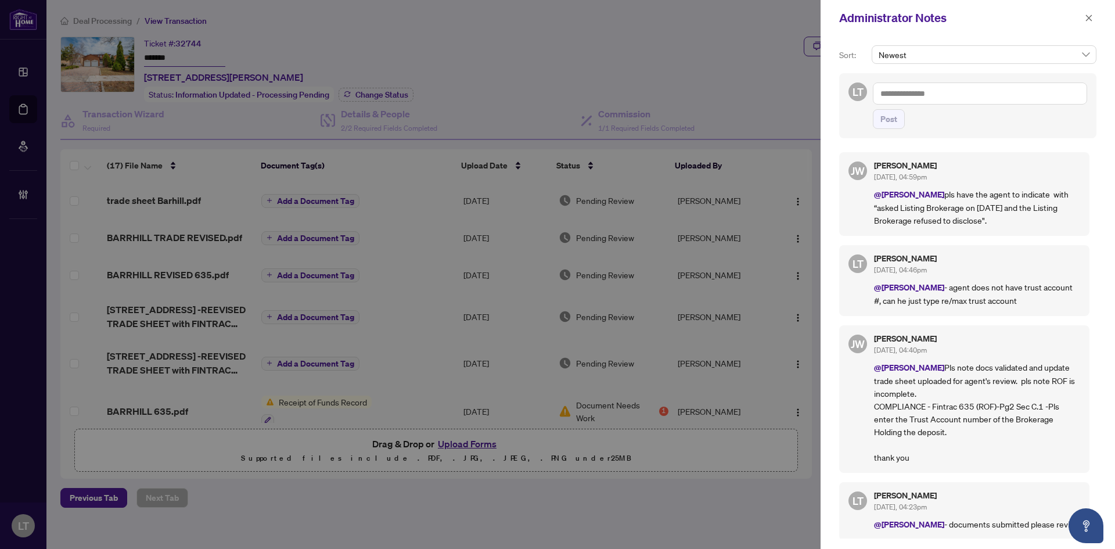
click at [917, 98] on textarea at bounding box center [980, 93] width 214 height 22
type textarea "*"
click at [880, 91] on textarea "******" at bounding box center [980, 93] width 214 height 22
click at [919, 93] on textarea "*******" at bounding box center [980, 93] width 214 height 22
click at [940, 95] on li "[PERSON_NAME]" at bounding box center [981, 102] width 146 height 20
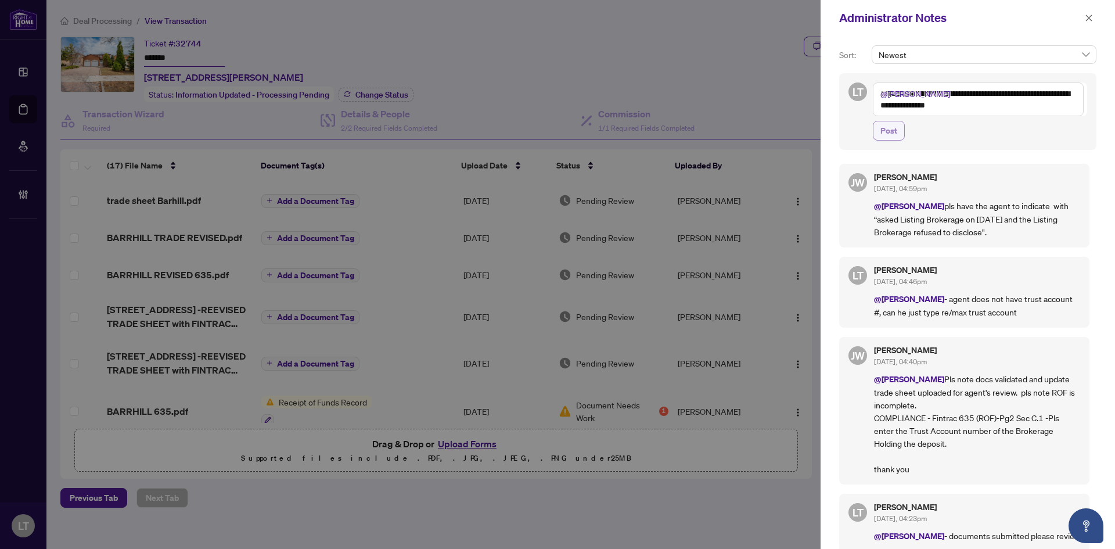
type textarea "**********"
click at [896, 121] on div "**********" at bounding box center [980, 111] width 214 height 58
